Goal: Information Seeking & Learning: Understand process/instructions

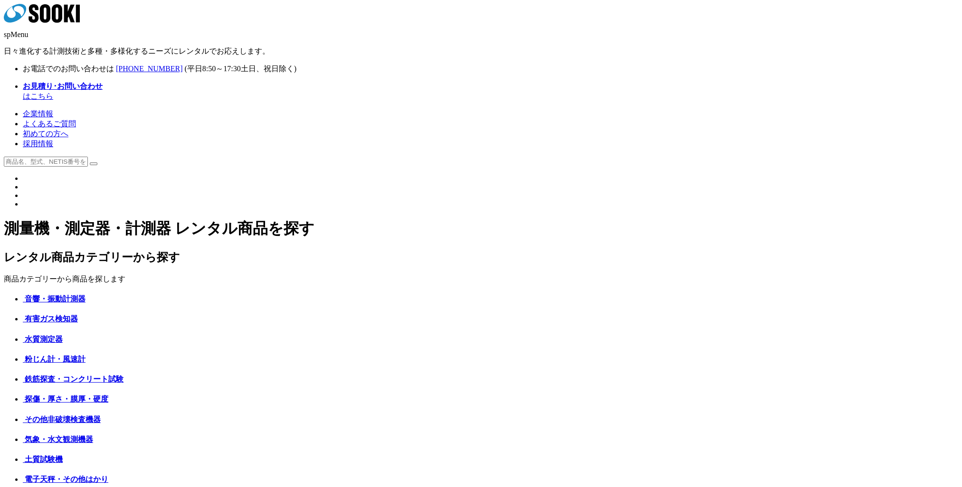
click at [23, 207] on img at bounding box center [23, 207] width 0 height 0
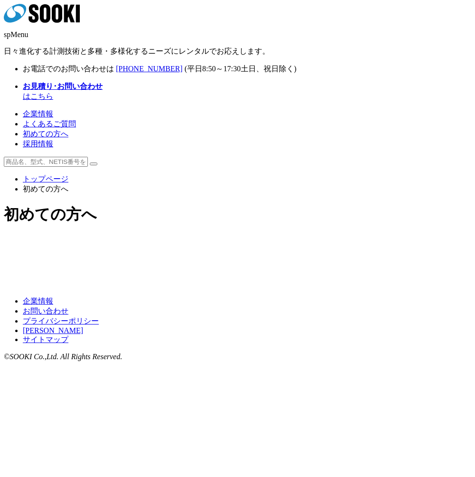
click at [226, 256] on img at bounding box center [163, 256] width 137 height 0
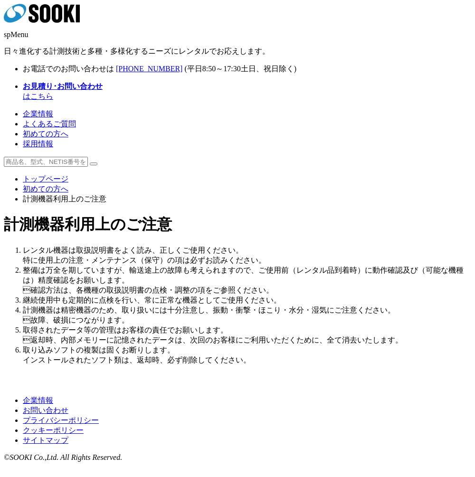
click at [52, 185] on link "初めての方へ" at bounding box center [46, 189] width 46 height 8
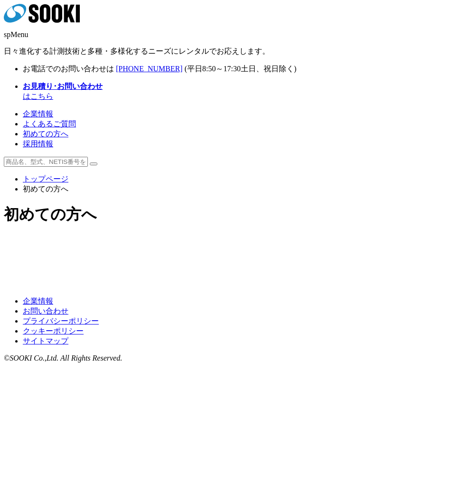
drag, startPoint x: 10, startPoint y: 1, endPoint x: 332, endPoint y: 256, distance: 410.8
click at [332, 256] on img at bounding box center [311, 256] width 137 height 0
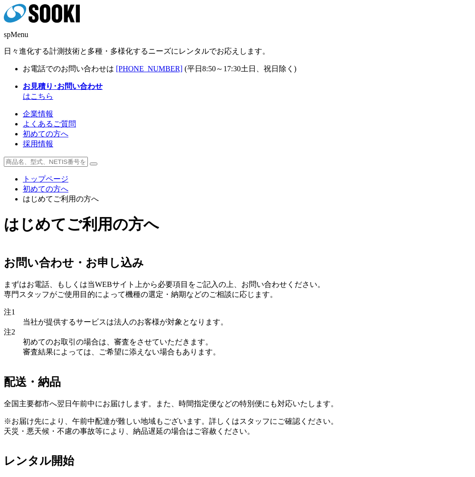
click at [55, 185] on link "初めての方へ" at bounding box center [46, 189] width 46 height 8
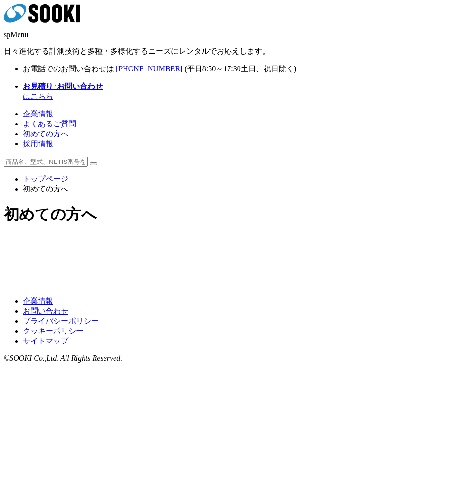
click at [172, 245] on img at bounding box center [163, 245] width 137 height 0
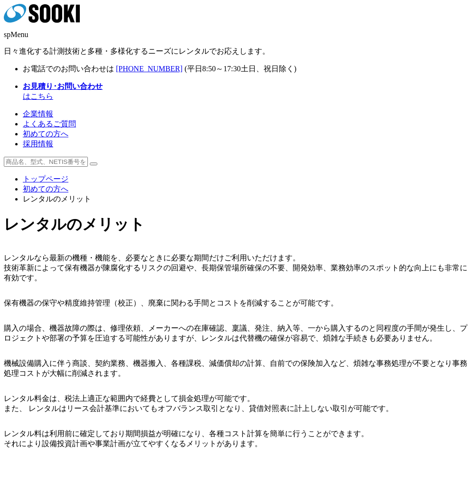
click at [53, 185] on link "初めての方へ" at bounding box center [46, 189] width 46 height 8
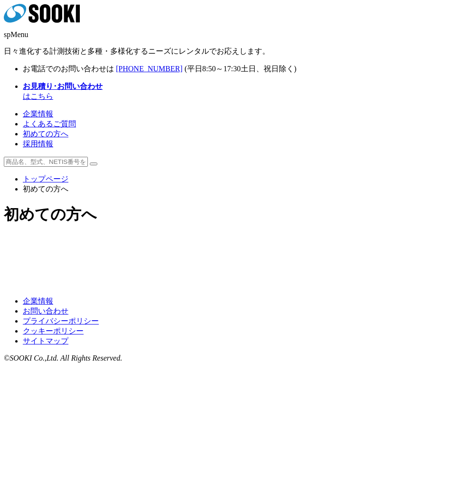
click at [341, 245] on img at bounding box center [311, 245] width 137 height 0
click at [185, 256] on img at bounding box center [163, 256] width 137 height 0
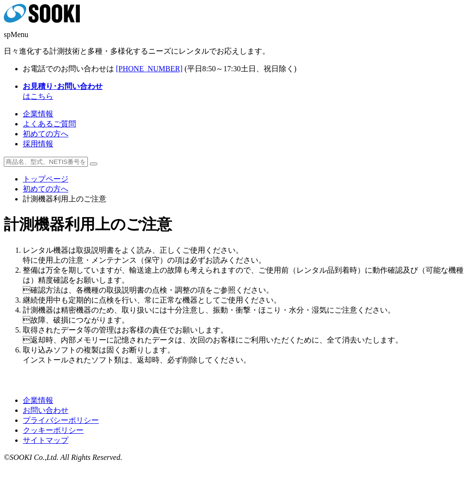
click at [57, 185] on link "初めての方へ" at bounding box center [46, 189] width 46 height 8
